Goal: Navigation & Orientation: Find specific page/section

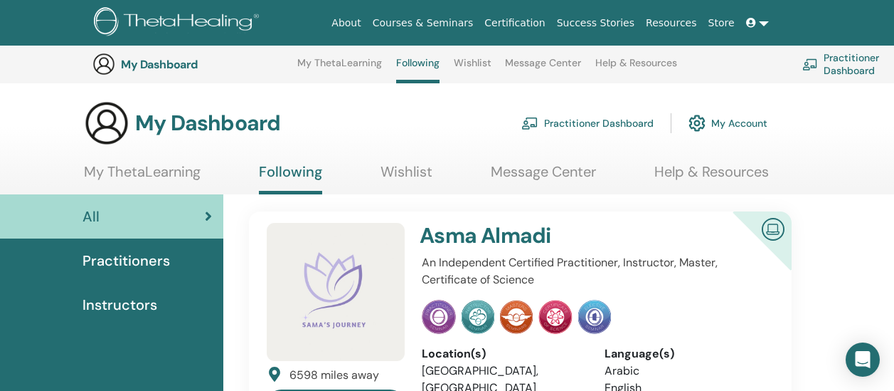
scroll to position [364, 0]
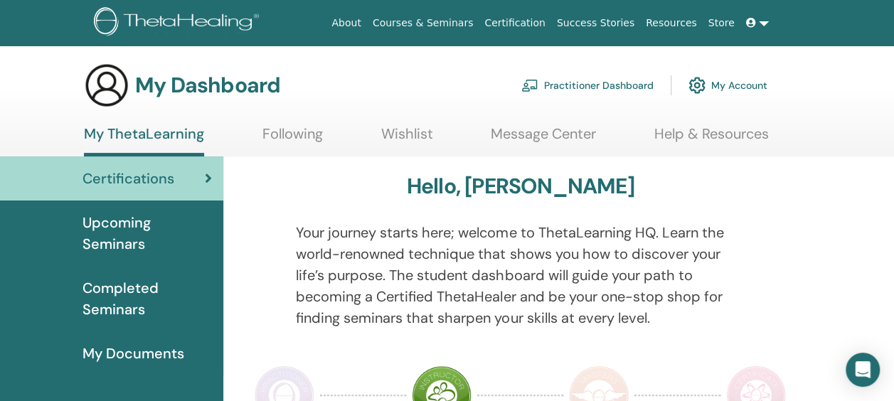
click at [144, 233] on span "Upcoming Seminars" at bounding box center [147, 233] width 129 height 43
